Goal: Find specific page/section: Find specific page/section

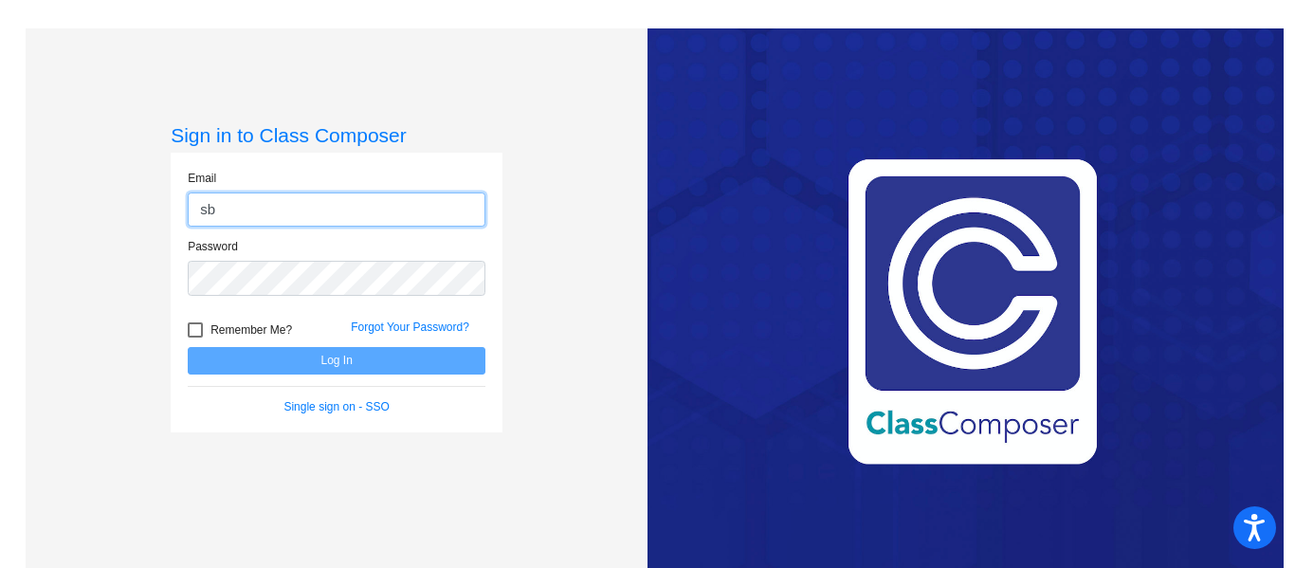
type input "[EMAIL_ADDRESS][DOMAIN_NAME]"
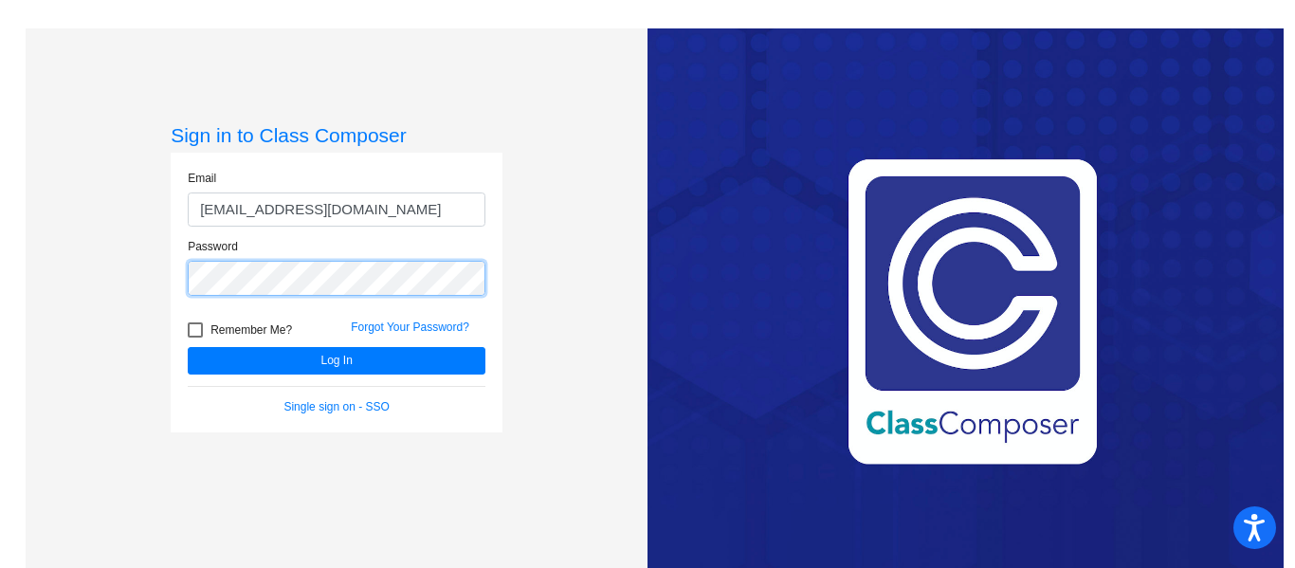
click at [188, 347] on button "Log In" at bounding box center [337, 360] width 298 height 27
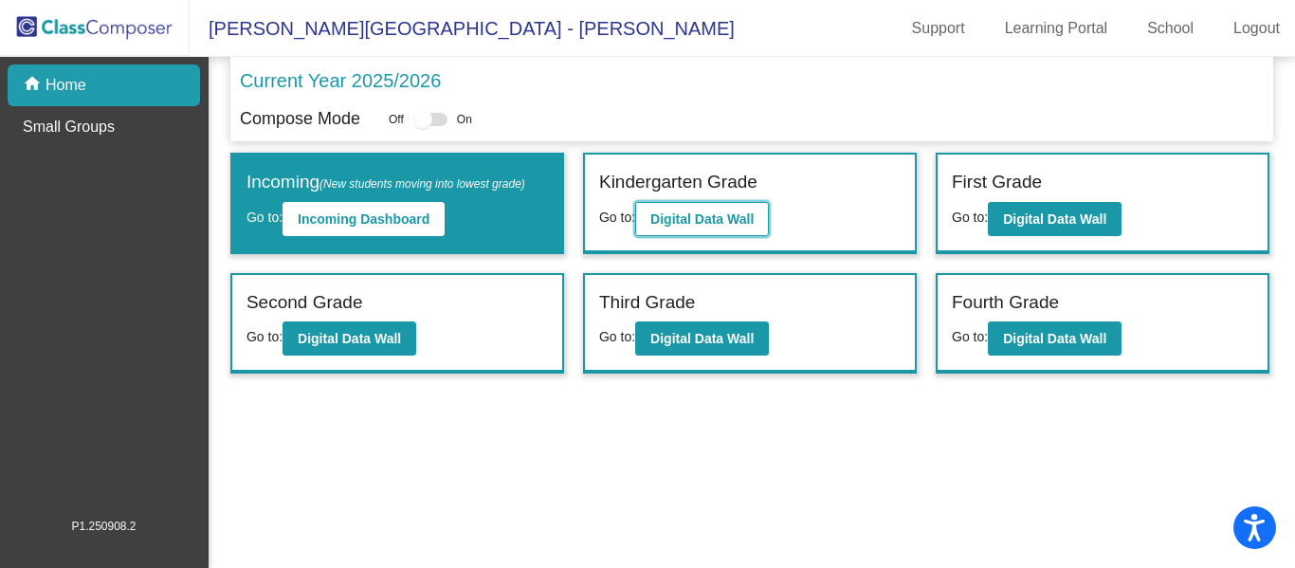
click at [691, 209] on button "Digital Data Wall" at bounding box center [702, 219] width 134 height 34
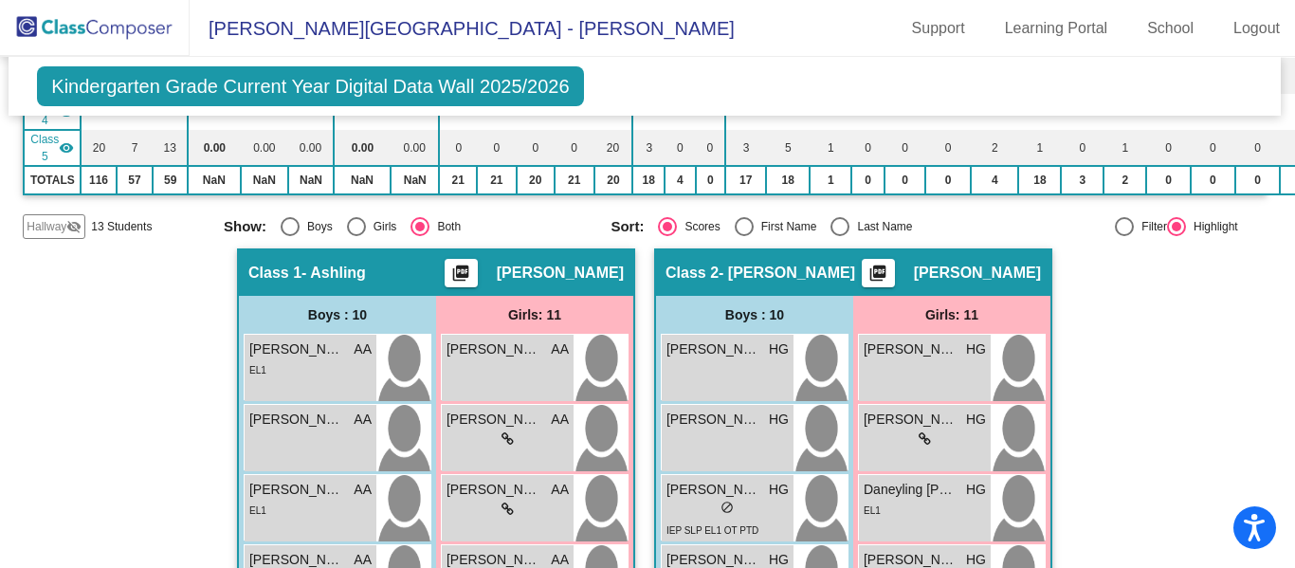
scroll to position [0, 3]
